Goal: Information Seeking & Learning: Understand process/instructions

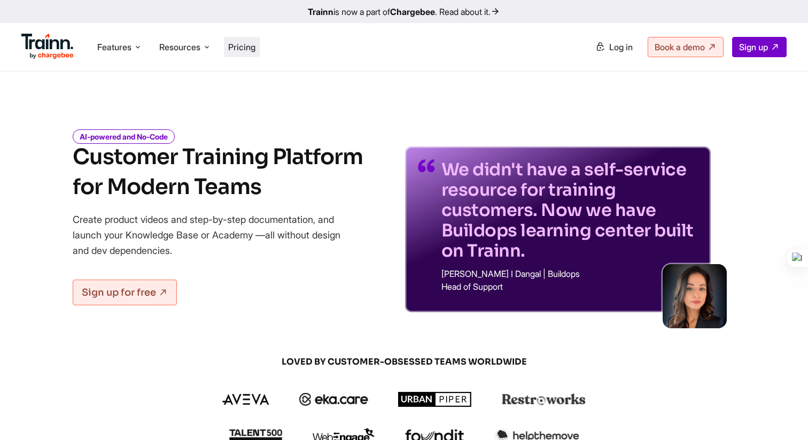
click at [251, 44] on span "Pricing" at bounding box center [241, 47] width 27 height 11
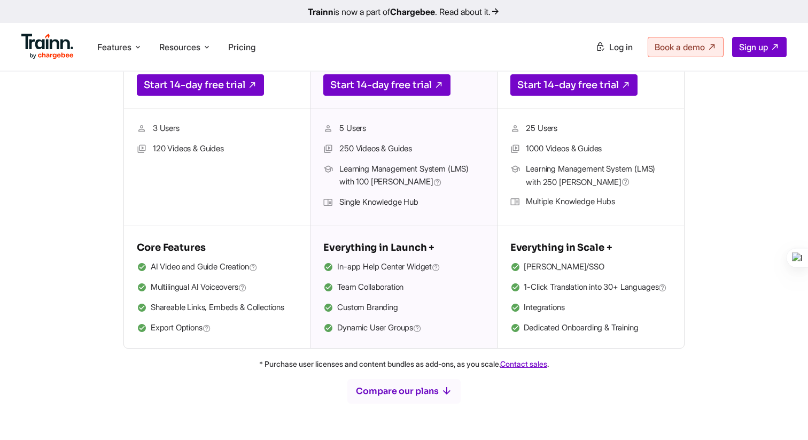
scroll to position [334, 0]
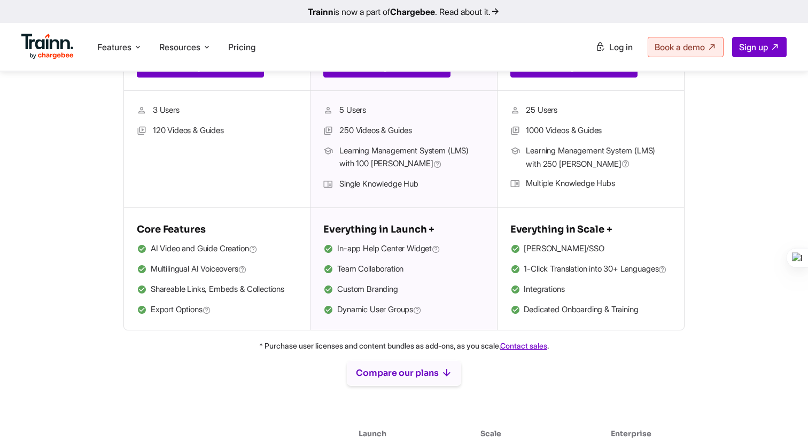
click at [376, 386] on button "Compare our plans" at bounding box center [404, 373] width 114 height 26
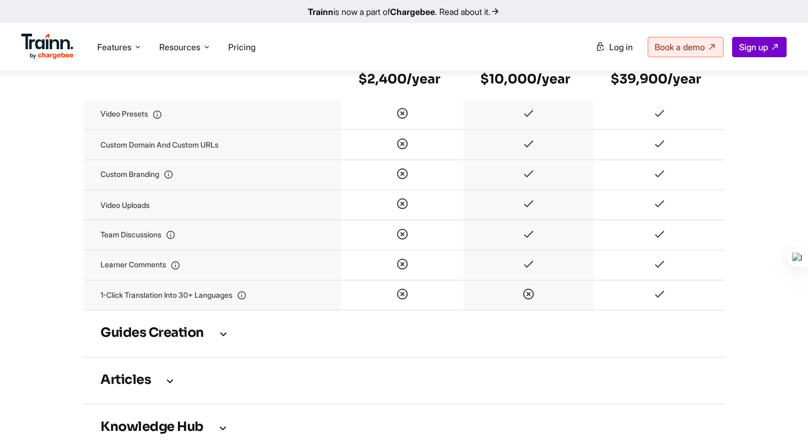
scroll to position [1298, 0]
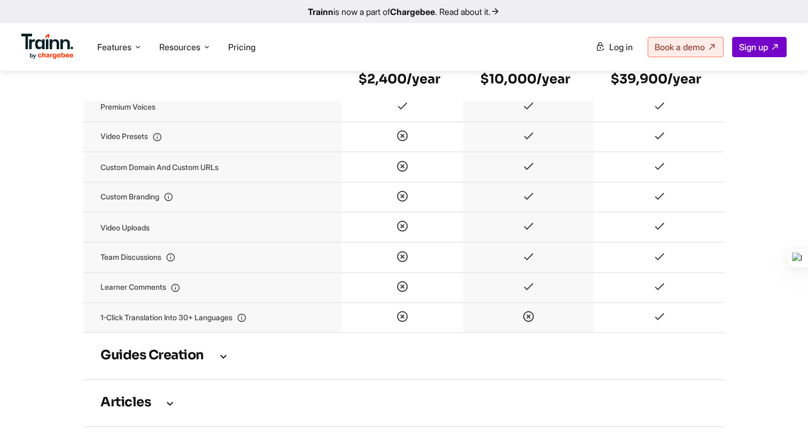
scroll to position [1248, 0]
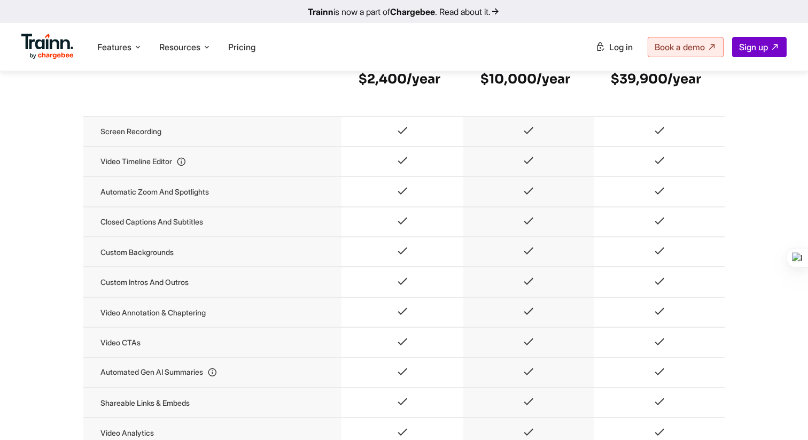
scroll to position [787, 0]
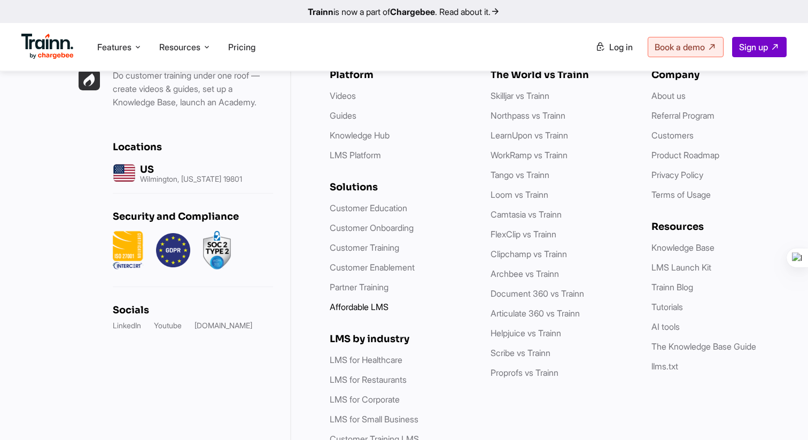
scroll to position [3109, 0]
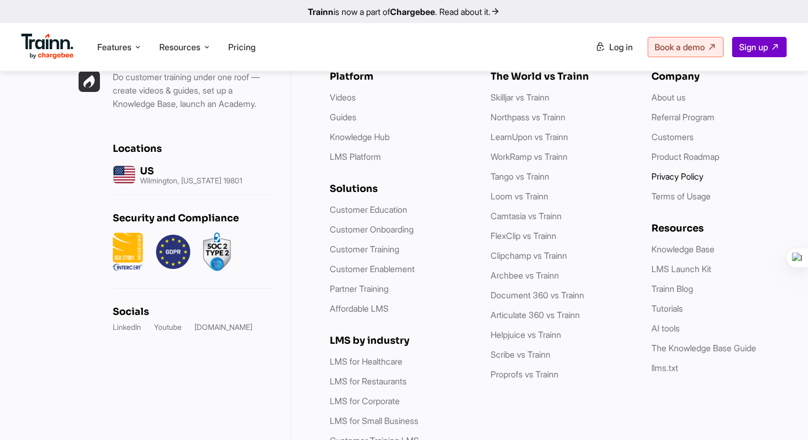
click at [674, 171] on link "Privacy Policy" at bounding box center [678, 176] width 52 height 11
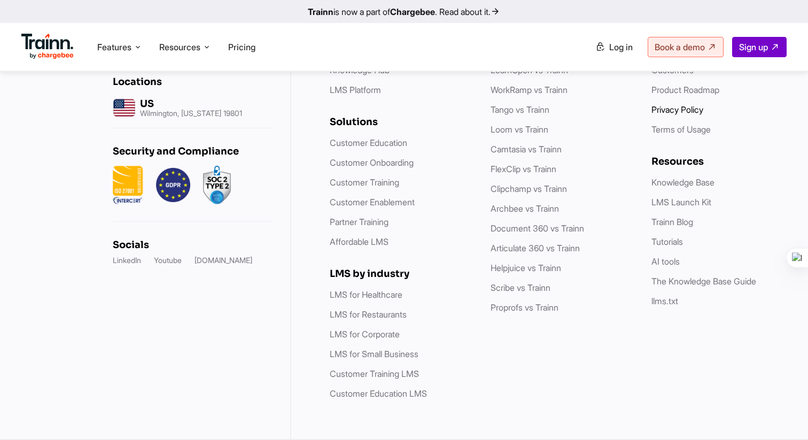
scroll to position [6103, 0]
click at [688, 135] on link "Terms of Usage" at bounding box center [681, 129] width 59 height 11
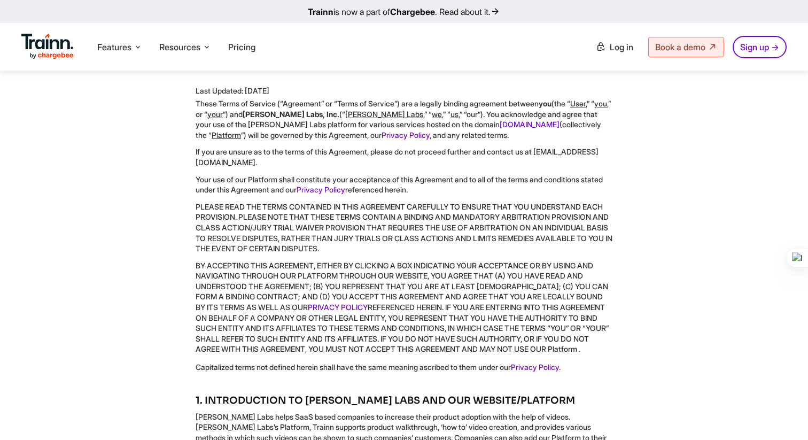
scroll to position [80, 0]
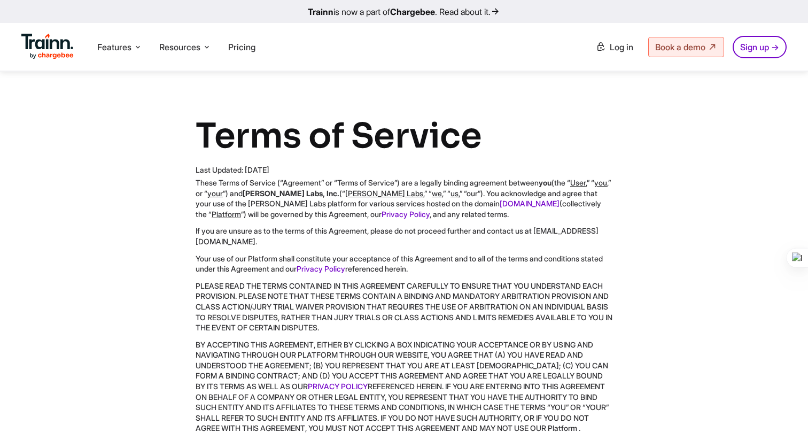
scroll to position [80, 0]
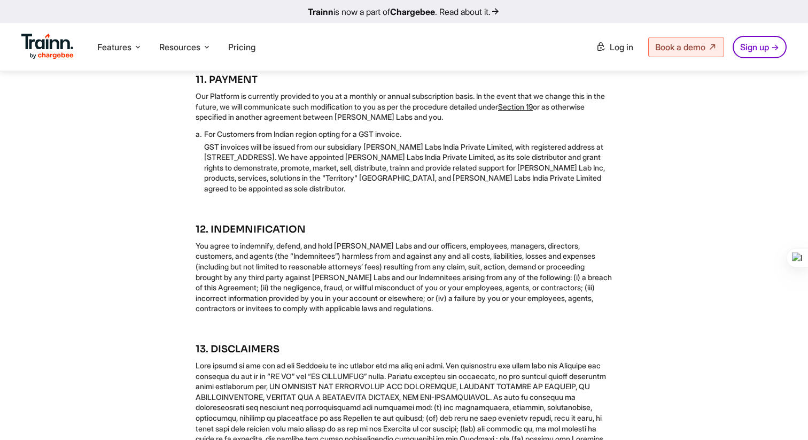
scroll to position [21, 0]
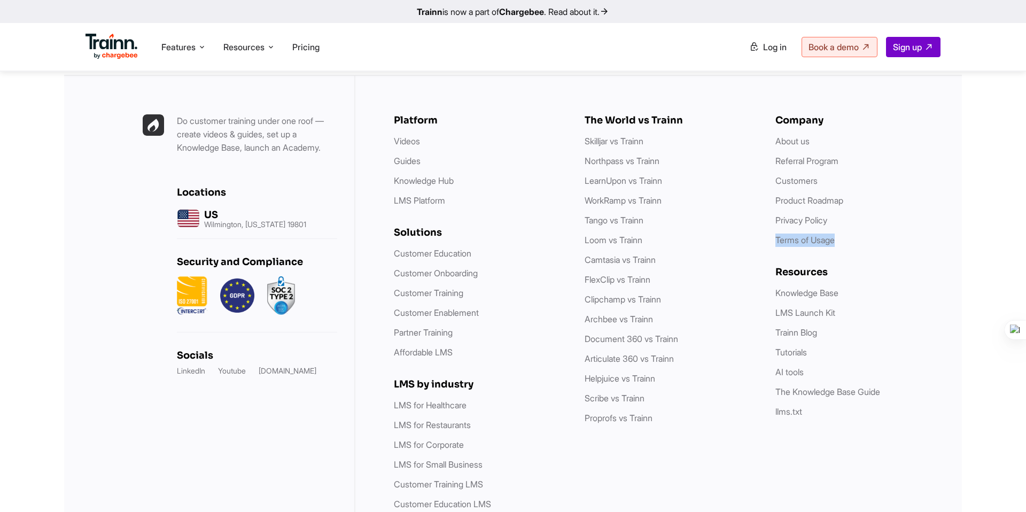
scroll to position [3072, 0]
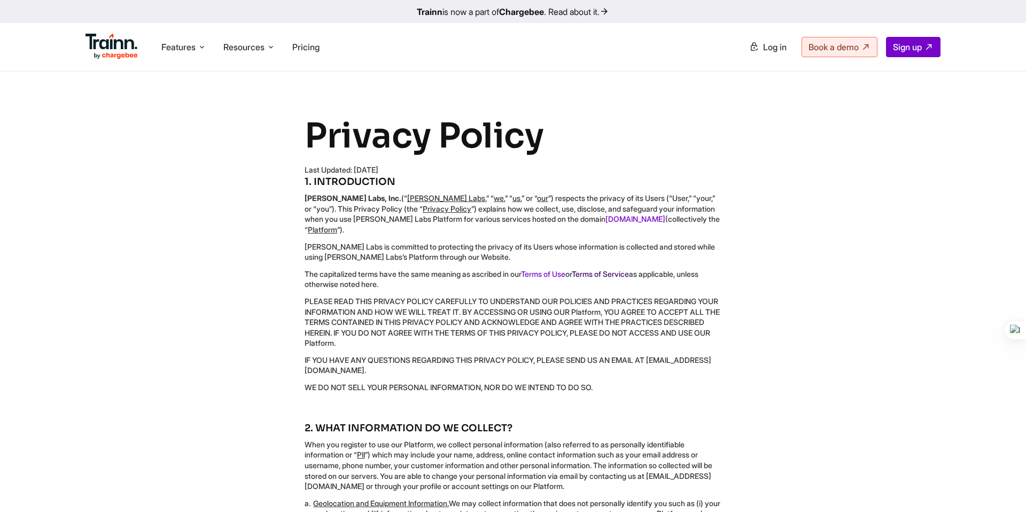
click at [618, 269] on link "Terms of Service" at bounding box center [600, 273] width 57 height 9
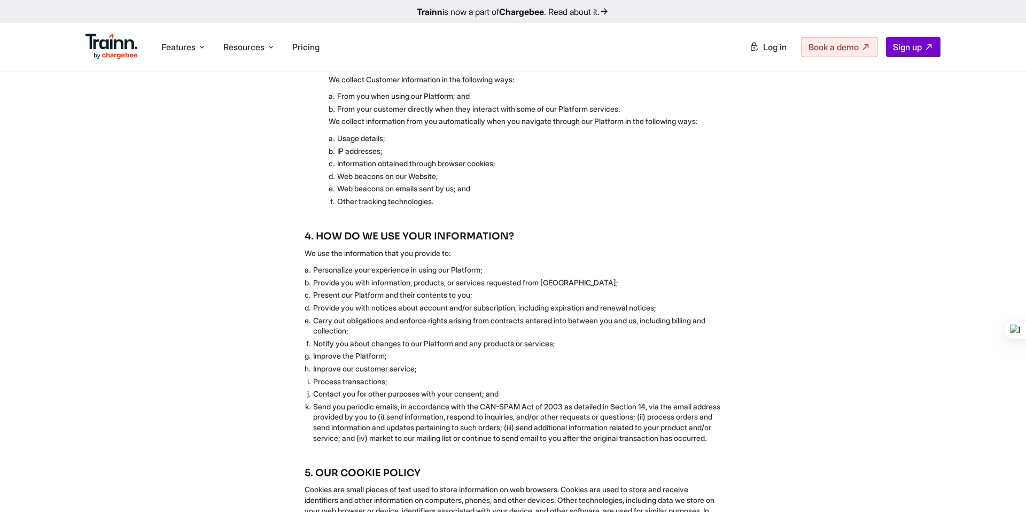
scroll to position [1030, 0]
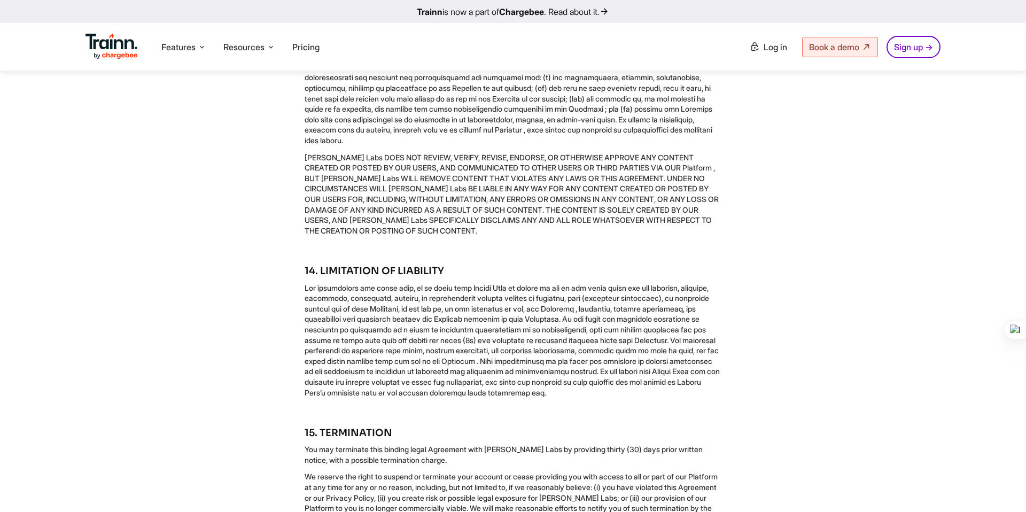
scroll to position [2409, 0]
